Goal: Task Accomplishment & Management: Manage account settings

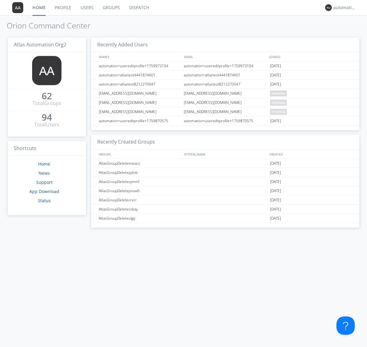
click at [111, 8] on link "Groups" at bounding box center [111, 7] width 26 height 15
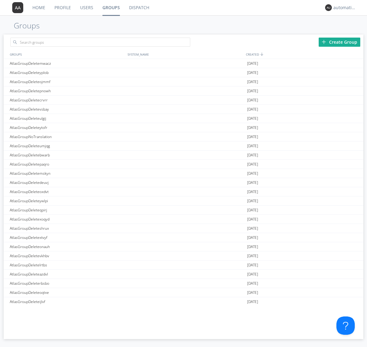
click at [339, 42] on div "Create Group" at bounding box center [339, 42] width 42 height 9
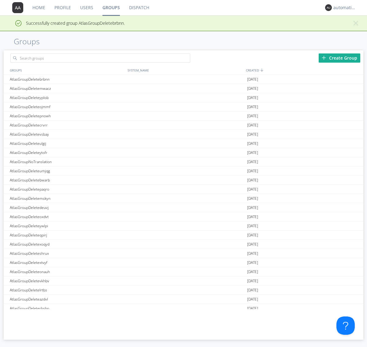
click at [111, 8] on link "Groups" at bounding box center [111, 7] width 27 height 15
type input "AtlasGroupDeletebrbnn"
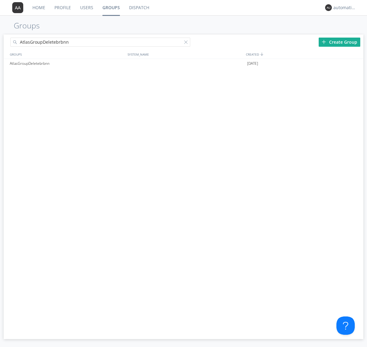
click at [86, 8] on link "Users" at bounding box center [86, 7] width 22 height 15
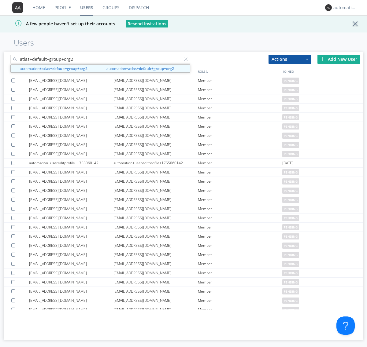
type input "atlas+default+group+org2"
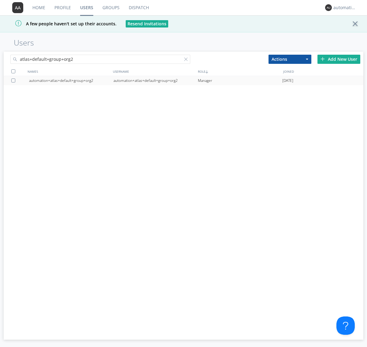
click at [155, 80] on div "automation+atlas+default+group+org2" at bounding box center [155, 80] width 84 height 9
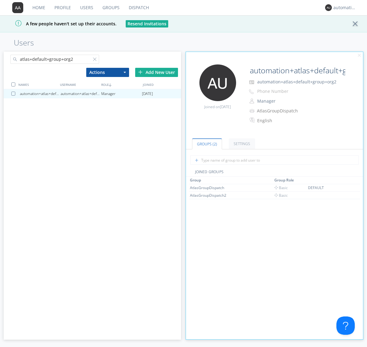
click at [138, 8] on link "Dispatch" at bounding box center [138, 7] width 29 height 15
click at [86, 8] on link "Users" at bounding box center [86, 7] width 22 height 15
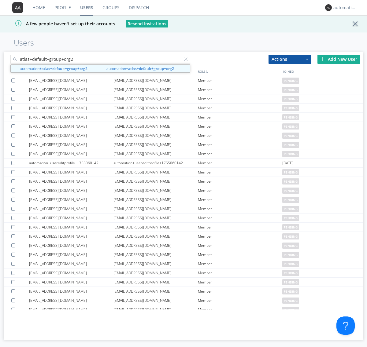
type input "atlas+default+group+org2"
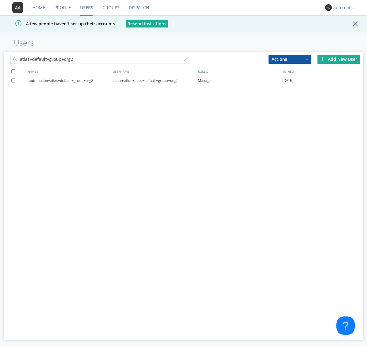
click at [155, 80] on div "automation+atlas+default+group+org2" at bounding box center [155, 80] width 84 height 9
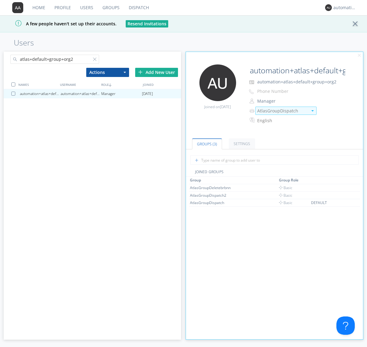
click at [312, 111] on img at bounding box center [312, 110] width 2 height 1
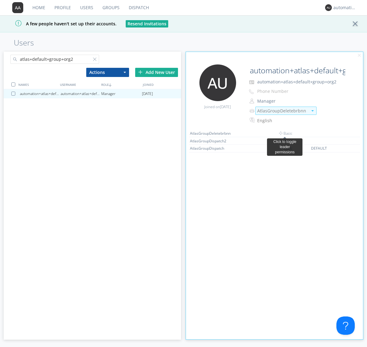
click at [138, 8] on link "Dispatch" at bounding box center [138, 7] width 29 height 15
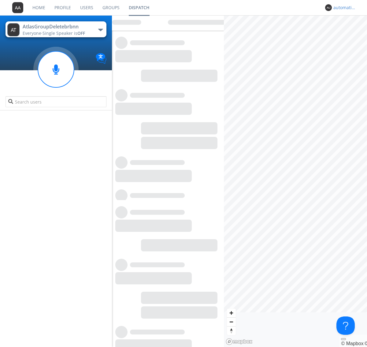
click at [343, 8] on div "automation+atlas+default+group+org2" at bounding box center [344, 8] width 23 height 6
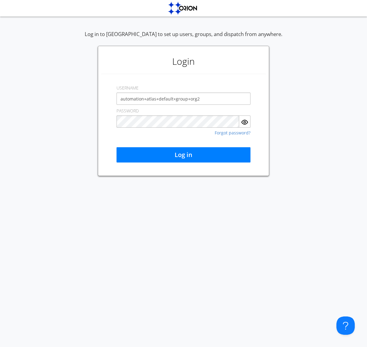
type input "automation+atlas+default+group+org2"
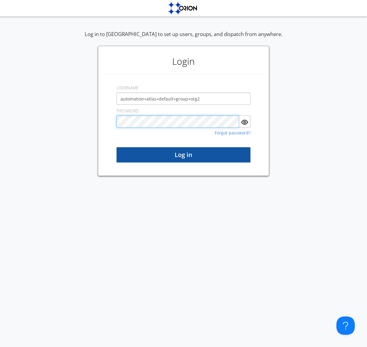
click at [183, 155] on button "Log in" at bounding box center [183, 154] width 134 height 15
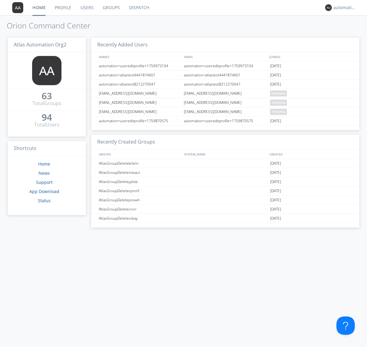
click at [138, 8] on link "Dispatch" at bounding box center [138, 7] width 29 height 15
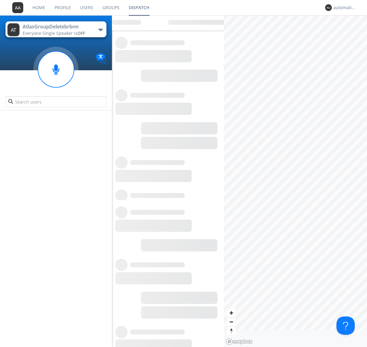
click at [86, 8] on link "Users" at bounding box center [86, 7] width 22 height 15
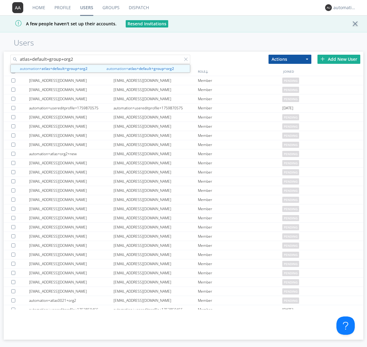
type input "atlas+default+group+org2"
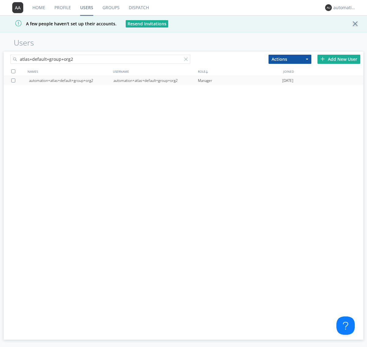
click at [155, 80] on div "automation+atlas+default+group+org2" at bounding box center [155, 80] width 84 height 9
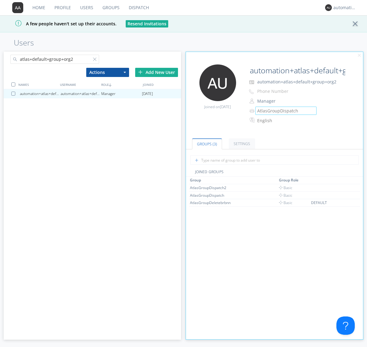
click at [110, 8] on link "Groups" at bounding box center [111, 7] width 26 height 15
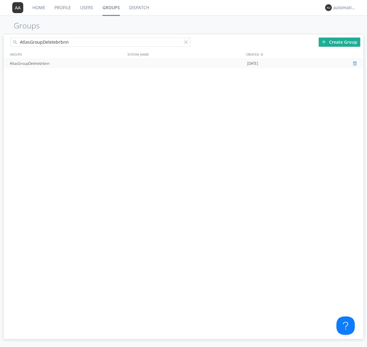
type input "AtlasGroupDeletebrbnn"
click at [355, 64] on div at bounding box center [355, 63] width 6 height 5
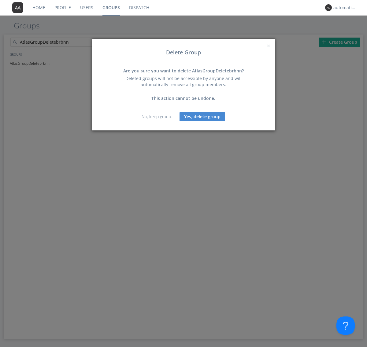
click at [202, 116] on button "Yes, delete group" at bounding box center [202, 116] width 46 height 9
